Goal: Task Accomplishment & Management: Complete application form

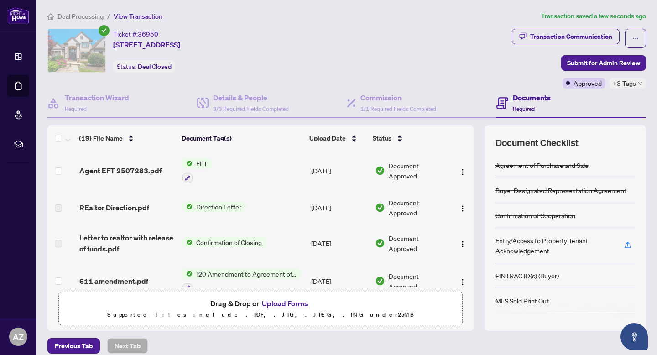
click at [133, 168] on span "Agent EFT 2507283.pdf" at bounding box center [120, 170] width 82 height 11
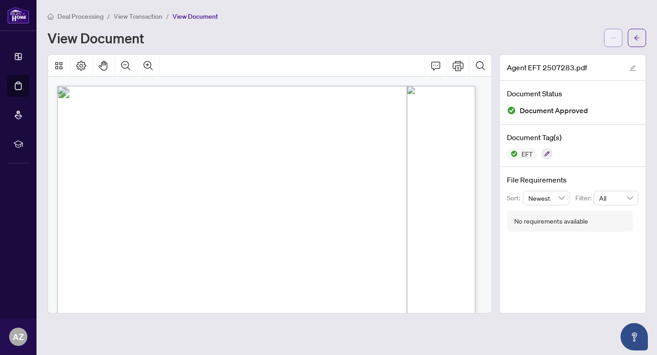
click at [606, 40] on button "button" at bounding box center [613, 38] width 18 height 18
click at [569, 58] on span "Download" at bounding box center [580, 57] width 69 height 10
click at [633, 46] on button "button" at bounding box center [637, 38] width 18 height 18
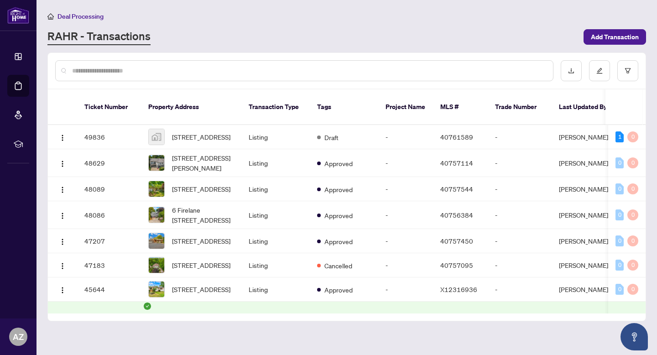
click at [364, 138] on td "Draft" at bounding box center [344, 137] width 68 height 24
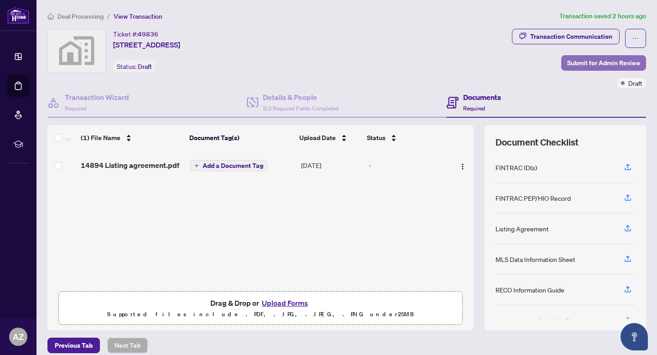
click at [574, 67] on span "Submit for Admin Review" at bounding box center [603, 63] width 73 height 15
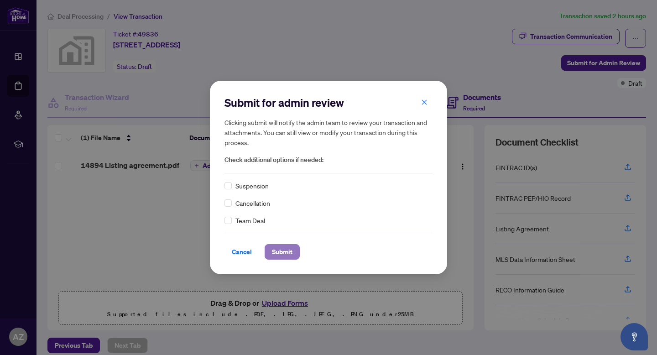
click at [280, 249] on span "Submit" at bounding box center [282, 252] width 21 height 15
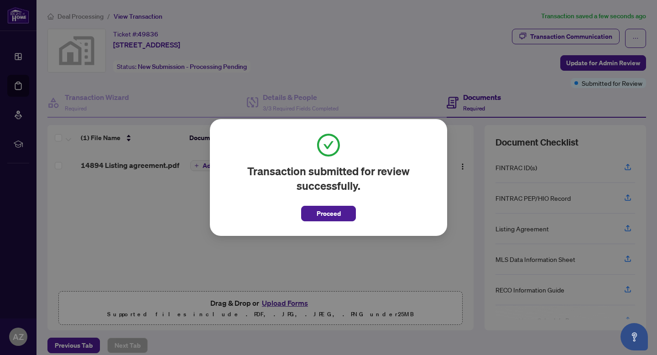
click at [345, 211] on button "Proceed" at bounding box center [328, 214] width 55 height 16
